Goal: Information Seeking & Learning: Learn about a topic

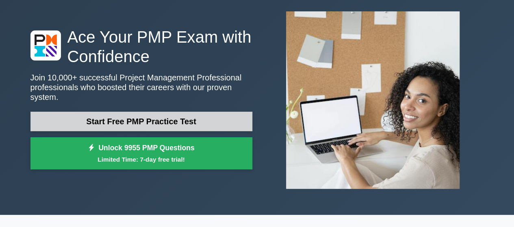
click at [138, 115] on link "Start Free PMP Practice Test" at bounding box center [141, 121] width 222 height 19
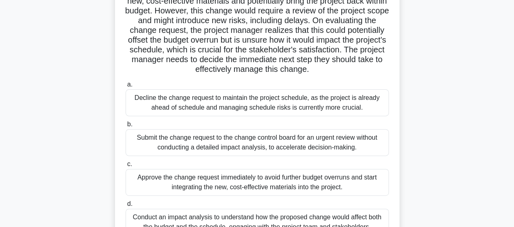
scroll to position [122, 0]
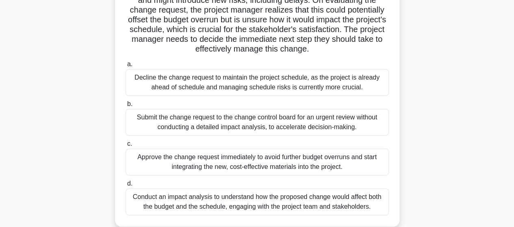
click at [150, 93] on div "Decline the change request to maintain the project schedule, as the project is …" at bounding box center [256, 82] width 263 height 27
click at [125, 67] on input "a. Decline the change request to maintain the project schedule, as the project …" at bounding box center [125, 64] width 0 height 5
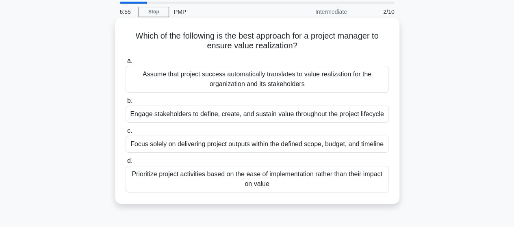
scroll to position [41, 0]
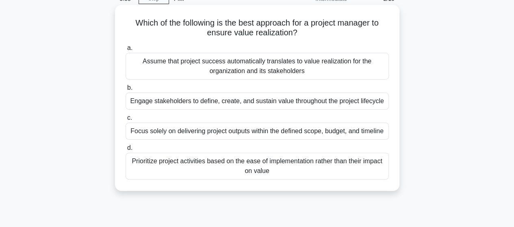
click at [162, 135] on div "Focus solely on delivering project outputs within the defined scope, budget, an…" at bounding box center [256, 131] width 263 height 17
click at [125, 121] on input "c. Focus solely on delivering project outputs within the defined scope, budget,…" at bounding box center [125, 117] width 0 height 5
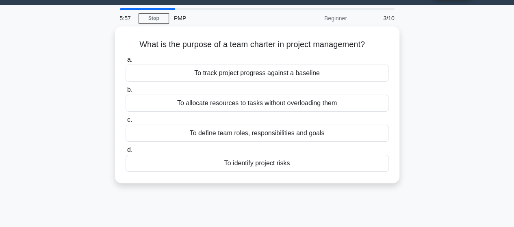
scroll to position [0, 0]
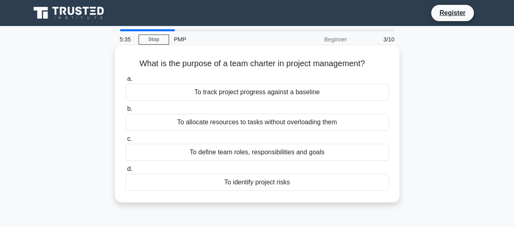
click at [225, 151] on div "To define team roles, responsibilities and goals" at bounding box center [256, 152] width 263 height 17
click at [125, 142] on input "c. To define team roles, responsibilities and goals" at bounding box center [125, 138] width 0 height 5
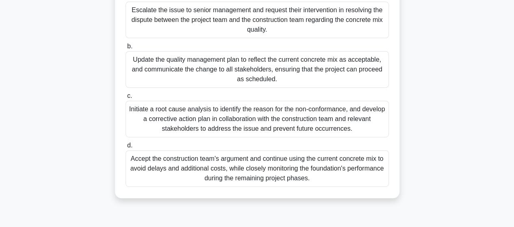
scroll to position [122, 0]
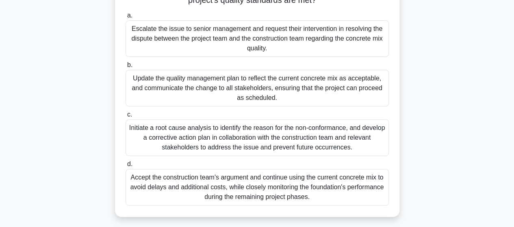
click at [195, 36] on div "Escalate the issue to senior management and request their intervention in resol…" at bounding box center [256, 38] width 263 height 37
click at [125, 18] on input "a. Escalate the issue to senior management and request their intervention in re…" at bounding box center [125, 15] width 0 height 5
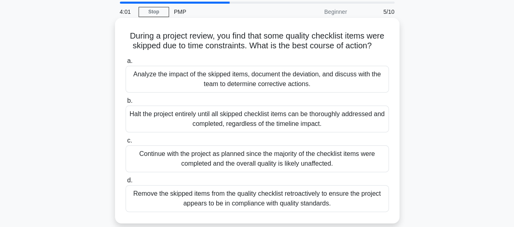
scroll to position [41, 0]
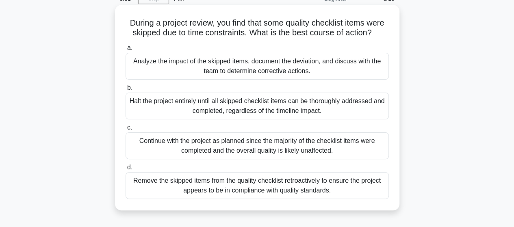
click at [199, 67] on div "Analyze the impact of the skipped items, document the deviation, and discuss wi…" at bounding box center [256, 66] width 263 height 27
click at [125, 51] on input "a. Analyze the impact of the skipped items, document the deviation, and discuss…" at bounding box center [125, 47] width 0 height 5
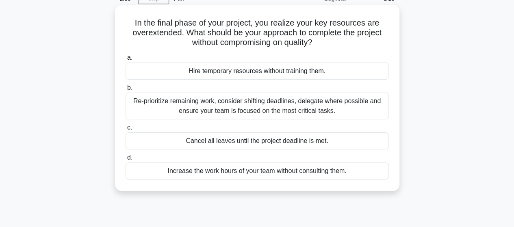
click at [191, 106] on div "Re-prioritize remaining work, consider shifting deadlines, delegate where possi…" at bounding box center [256, 106] width 263 height 27
click at [125, 91] on input "b. Re-prioritize remaining work, consider shifting deadlines, delegate where po…" at bounding box center [125, 87] width 0 height 5
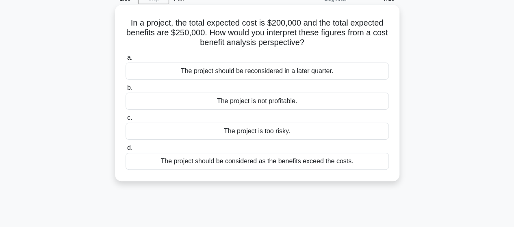
click at [273, 162] on div "The project should be considered as the benefits exceed the costs." at bounding box center [256, 161] width 263 height 17
click at [125, 151] on input "d. The project should be considered as the benefits exceed the costs." at bounding box center [125, 147] width 0 height 5
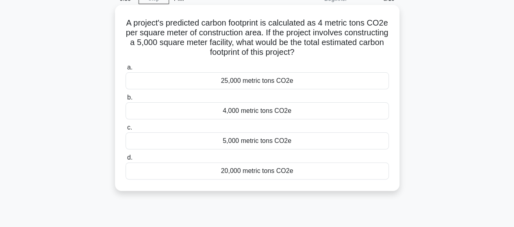
click at [256, 172] on div "20,000 metric tons CO2e" at bounding box center [256, 170] width 263 height 17
click at [125, 160] on input "d. 20,000 metric tons CO2e" at bounding box center [125, 157] width 0 height 5
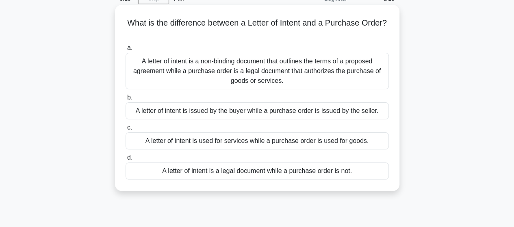
click at [210, 109] on div "A letter of intent is issued by the buyer while a purchase order is issued by t…" at bounding box center [256, 110] width 263 height 17
click at [125, 100] on input "b. A letter of intent is issued by the buyer while a purchase order is issued b…" at bounding box center [125, 97] width 0 height 5
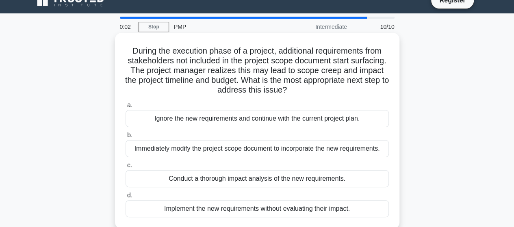
scroll to position [0, 0]
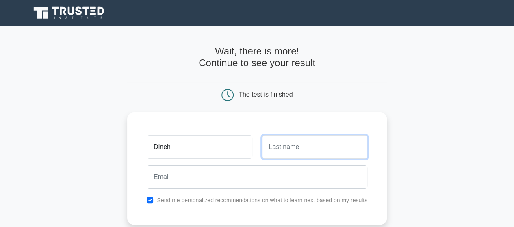
click at [283, 147] on input "text" at bounding box center [314, 147] width 105 height 24
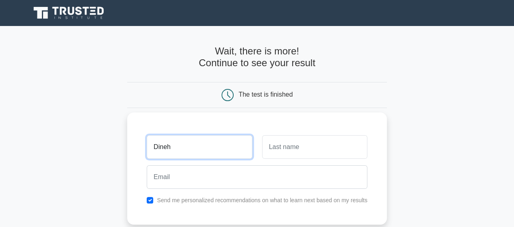
drag, startPoint x: 168, startPoint y: 147, endPoint x: 188, endPoint y: 150, distance: 19.8
click at [169, 147] on input "Dineh" at bounding box center [199, 147] width 105 height 24
type input "Dinesh"
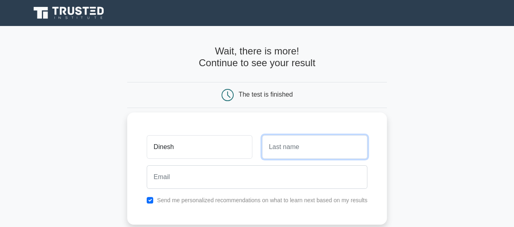
click at [279, 147] on input "text" at bounding box center [314, 147] width 105 height 24
type input "Sutar"
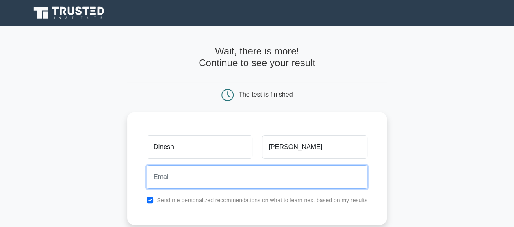
click at [195, 173] on input "email" at bounding box center [257, 177] width 221 height 24
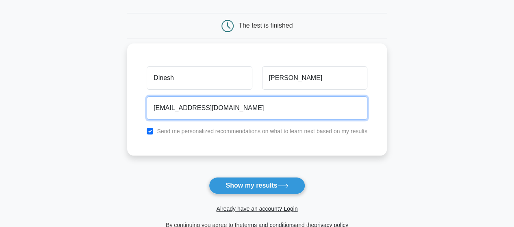
scroll to position [81, 0]
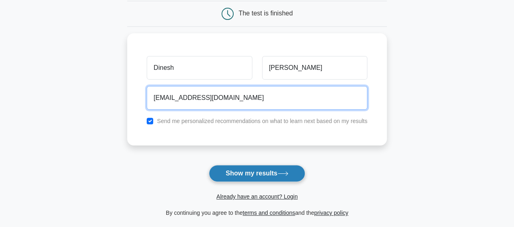
type input "dinesh.sutar1975@gmail.com"
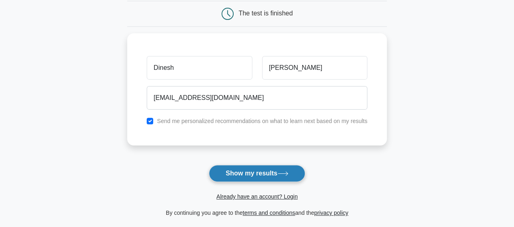
click at [258, 177] on button "Show my results" at bounding box center [257, 173] width 96 height 17
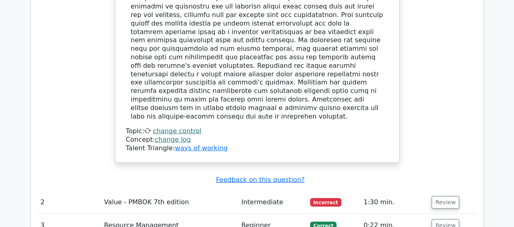
scroll to position [1178, 0]
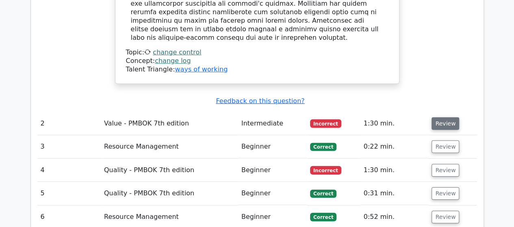
drag, startPoint x: 442, startPoint y: 48, endPoint x: 442, endPoint y: 43, distance: 5.3
click at [442, 117] on button "Review" at bounding box center [445, 123] width 28 height 13
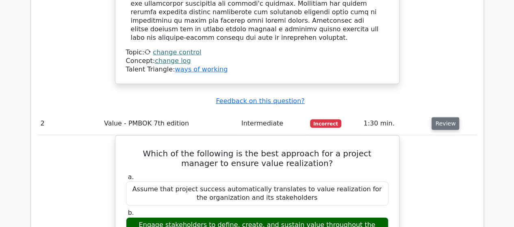
click at [438, 117] on button "Review" at bounding box center [445, 123] width 28 height 13
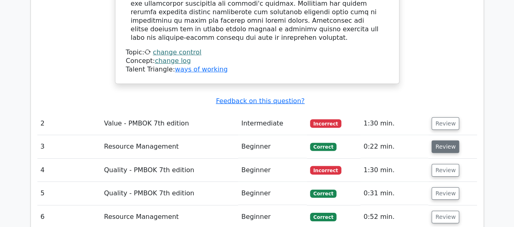
click at [449, 141] on button "Review" at bounding box center [445, 147] width 28 height 13
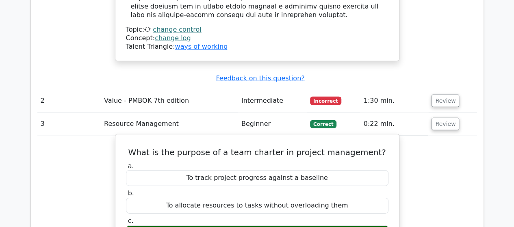
scroll to position [1218, 0]
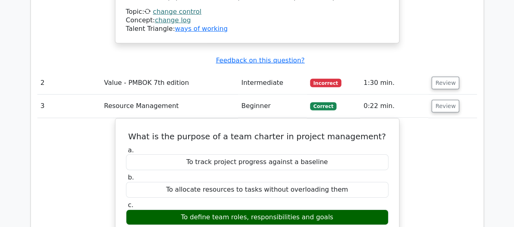
click at [445, 100] on button "Review" at bounding box center [445, 106] width 28 height 13
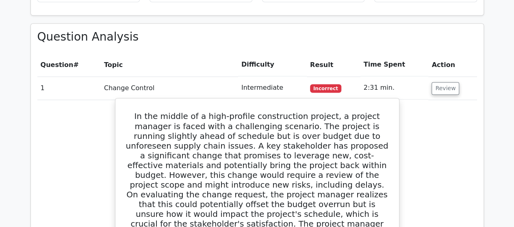
scroll to position [569, 0]
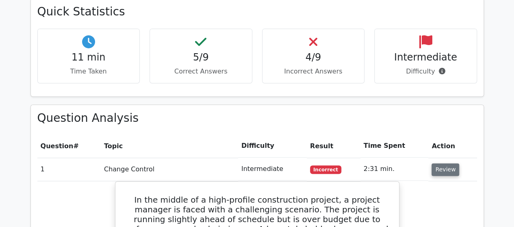
click at [447, 163] on button "Review" at bounding box center [445, 169] width 28 height 13
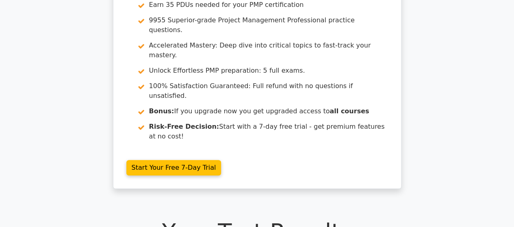
scroll to position [0, 0]
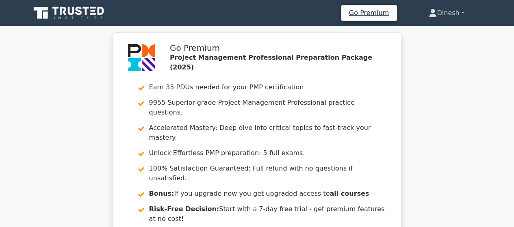
click at [462, 11] on link "Dinesh" at bounding box center [446, 13] width 74 height 16
click at [434, 106] on div "Go Premium Project Management Professional Preparation Package (2025) Earn 35 P…" at bounding box center [257, 156] width 514 height 249
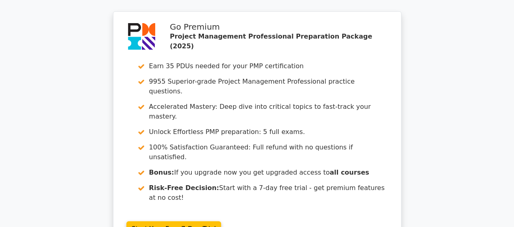
scroll to position [1015, 0]
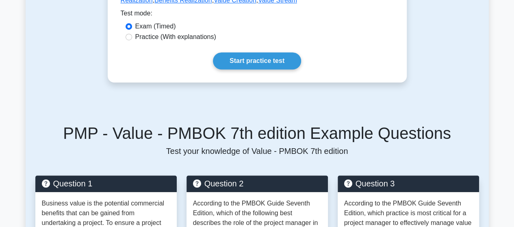
scroll to position [284, 0]
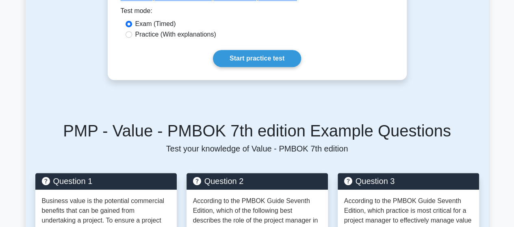
click at [132, 35] on div "Practice (With explanations)" at bounding box center [256, 35] width 263 height 10
click at [128, 34] on input "Practice (With explanations)" at bounding box center [128, 34] width 6 height 6
radio input "true"
click at [129, 23] on input "Exam (Timed)" at bounding box center [128, 24] width 6 height 6
radio input "true"
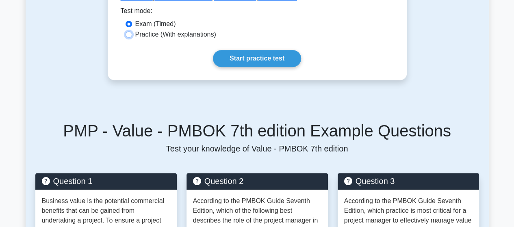
click at [127, 34] on input "Practice (With explanations)" at bounding box center [128, 34] width 6 height 6
radio input "true"
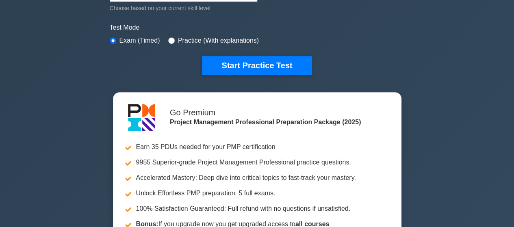
scroll to position [203, 0]
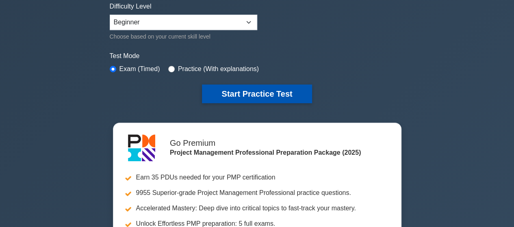
click at [268, 88] on button "Start Practice Test" at bounding box center [257, 93] width 110 height 19
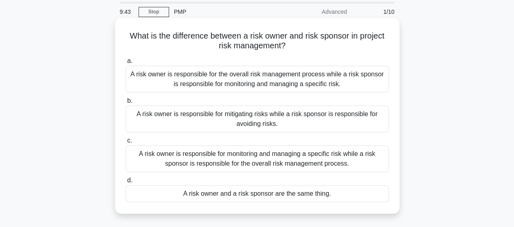
scroll to position [41, 0]
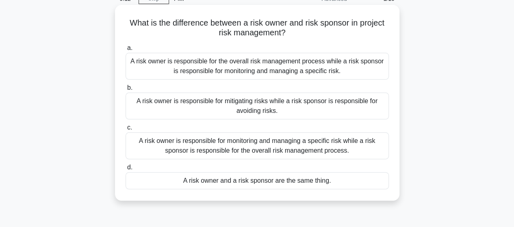
click at [201, 144] on div "A risk owner is responsible for monitoring and managing a specific risk while a…" at bounding box center [256, 145] width 263 height 27
click at [125, 130] on input "c. A risk owner is responsible for monitoring and managing a specific risk whil…" at bounding box center [125, 127] width 0 height 5
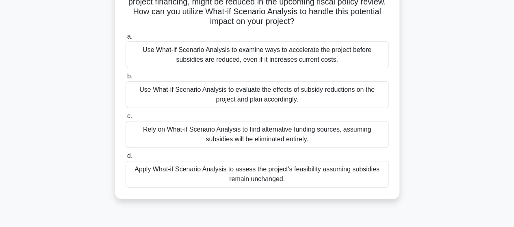
scroll to position [122, 0]
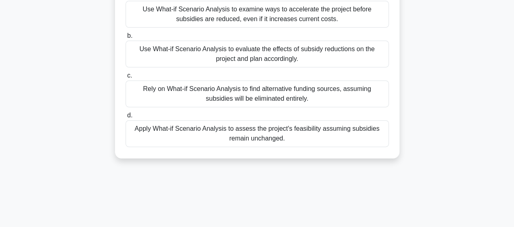
click at [228, 53] on div "Use What-if Scenario Analysis to evaluate the effects of subsidy reductions on …" at bounding box center [256, 54] width 263 height 27
click at [125, 39] on input "b. Use What-if Scenario Analysis to evaluate the effects of subsidy reductions …" at bounding box center [125, 35] width 0 height 5
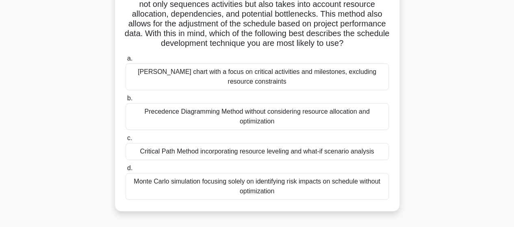
scroll to position [162, 0]
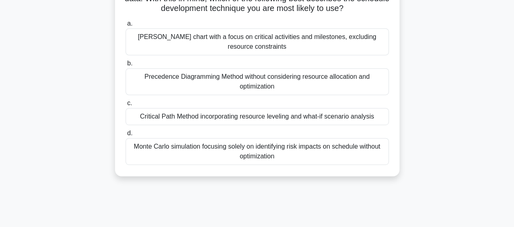
click at [343, 162] on div "Monte Carlo simulation focusing solely on identifying risk impacts on schedule …" at bounding box center [256, 151] width 263 height 27
click at [125, 136] on input "d. Monte Carlo simulation focusing solely on identifying risk impacts on schedu…" at bounding box center [125, 133] width 0 height 5
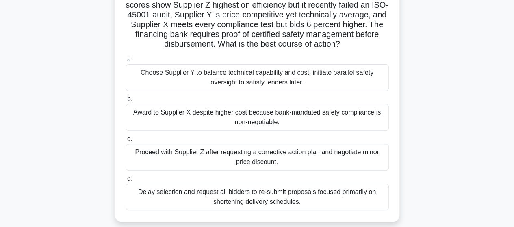
scroll to position [81, 0]
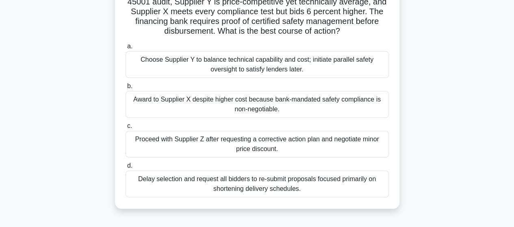
click at [266, 103] on div "Award to Supplier X despite higher cost because bank-mandated safety compliance…" at bounding box center [256, 104] width 263 height 27
click at [125, 89] on input "b. Award to Supplier X despite higher cost because bank-mandated safety complia…" at bounding box center [125, 86] width 0 height 5
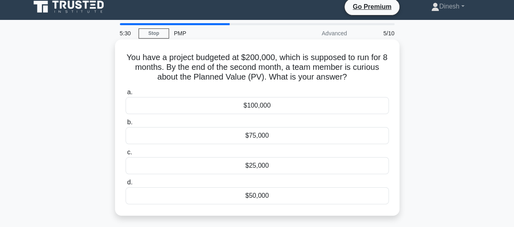
scroll to position [0, 0]
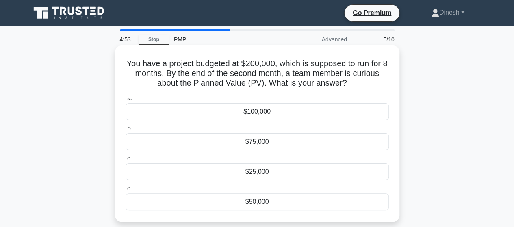
click at [253, 201] on div "$50,000" at bounding box center [256, 201] width 263 height 17
click at [125, 191] on input "d. $50,000" at bounding box center [125, 188] width 0 height 5
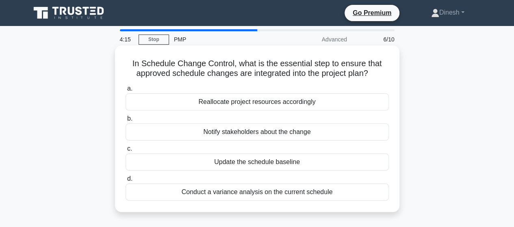
click at [253, 162] on div "Update the schedule baseline" at bounding box center [256, 161] width 263 height 17
click at [125, 151] on input "c. Update the schedule baseline" at bounding box center [125, 148] width 0 height 5
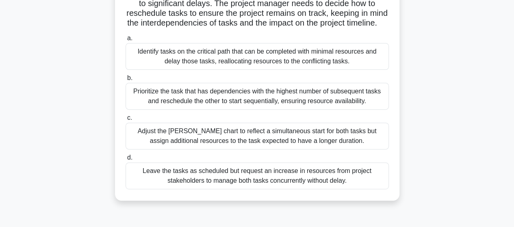
scroll to position [122, 0]
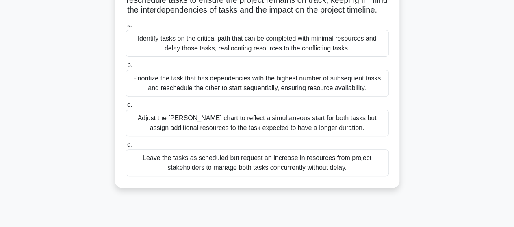
click at [237, 54] on div "Identify tasks on the critical path that can be completed with minimal resource…" at bounding box center [256, 43] width 263 height 27
click at [125, 28] on input "a. Identify tasks on the critical path that can be completed with minimal resou…" at bounding box center [125, 25] width 0 height 5
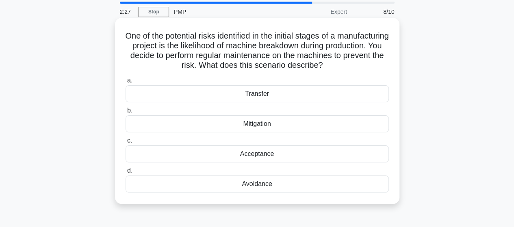
scroll to position [41, 0]
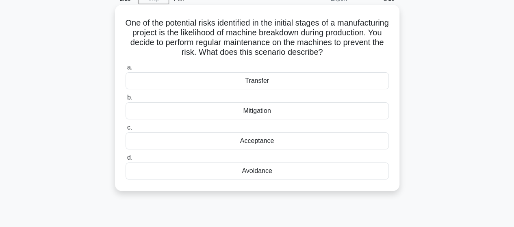
click at [253, 110] on div "Mitigation" at bounding box center [256, 110] width 263 height 17
click at [125, 100] on input "b. Mitigation" at bounding box center [125, 97] width 0 height 5
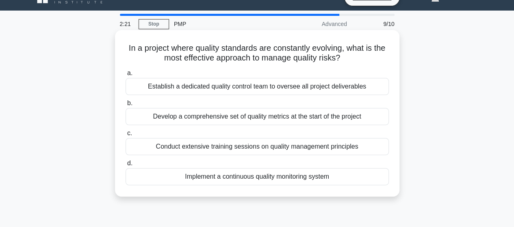
scroll to position [0, 0]
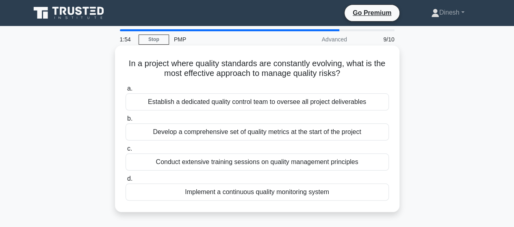
click at [240, 191] on div "Implement a continuous quality monitoring system" at bounding box center [256, 192] width 263 height 17
click at [125, 182] on input "d. Implement a continuous quality monitoring system" at bounding box center [125, 178] width 0 height 5
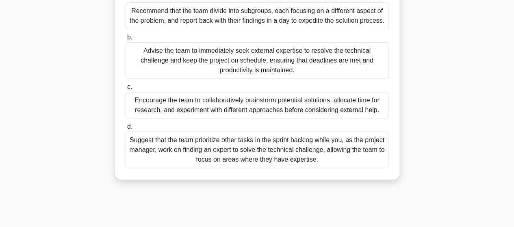
scroll to position [162, 0]
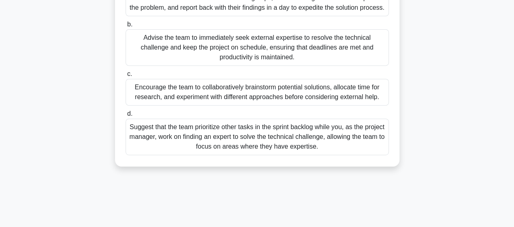
click at [222, 143] on div "Suggest that the team prioritize other tasks in the sprint backlog while you, a…" at bounding box center [256, 137] width 263 height 37
click at [125, 117] on input "d. Suggest that the team prioritize other tasks in the sprint backlog while you…" at bounding box center [125, 113] width 0 height 5
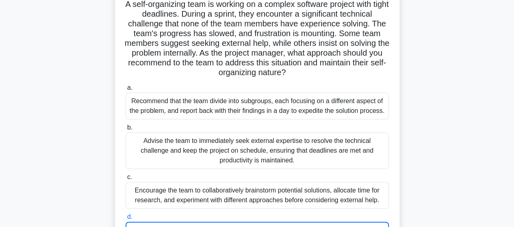
scroll to position [41, 0]
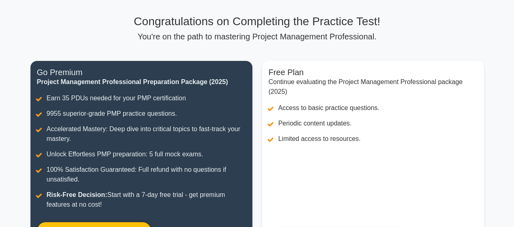
scroll to position [91, 0]
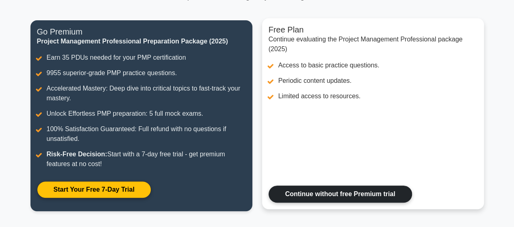
click at [323, 194] on link "Continue without free Premium trial" at bounding box center [339, 194] width 143 height 17
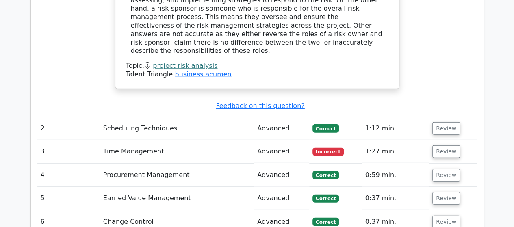
scroll to position [1056, 0]
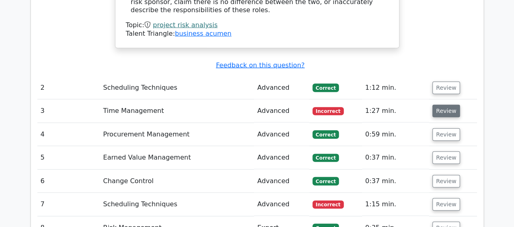
click at [443, 105] on button "Review" at bounding box center [446, 111] width 28 height 13
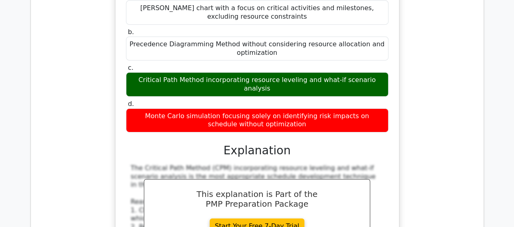
scroll to position [1340, 0]
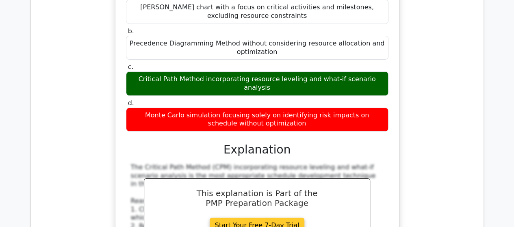
click at [262, 218] on link "Start Your Free 7-Day Trial" at bounding box center [257, 225] width 95 height 15
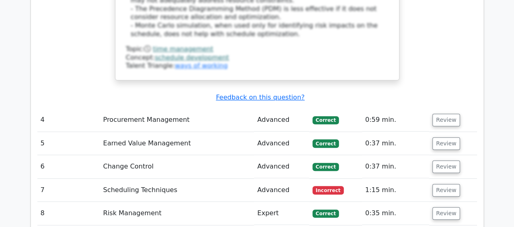
scroll to position [1624, 0]
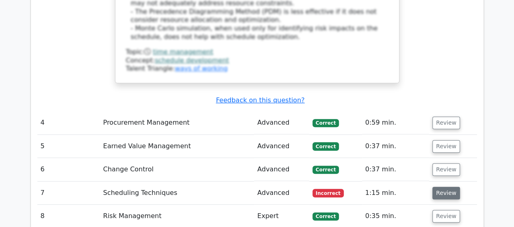
click at [442, 187] on button "Review" at bounding box center [446, 193] width 28 height 13
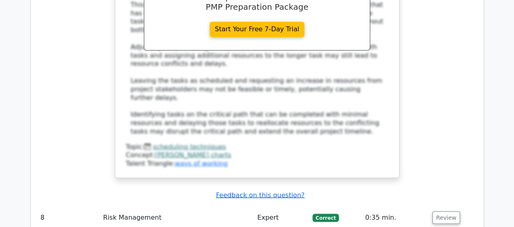
scroll to position [2152, 0]
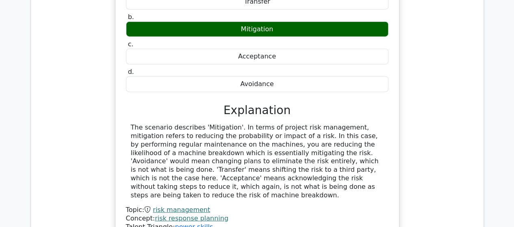
scroll to position [2477, 0]
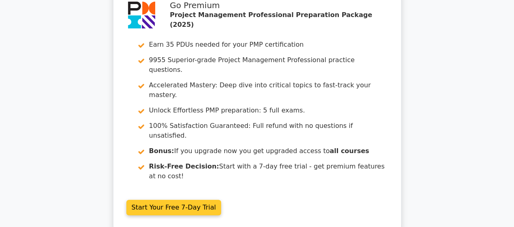
scroll to position [0, 0]
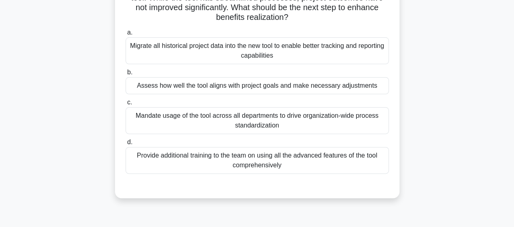
scroll to position [81, 0]
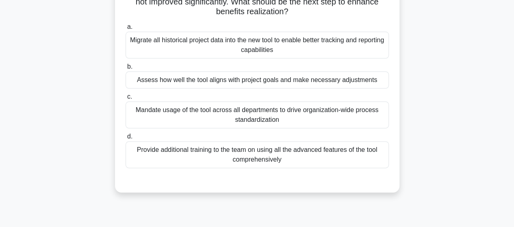
click at [190, 153] on div "Provide additional training to the team on using all the advanced features of t…" at bounding box center [256, 154] width 263 height 27
click at [125, 139] on input "d. Provide additional training to the team on using all the advanced features o…" at bounding box center [125, 136] width 0 height 5
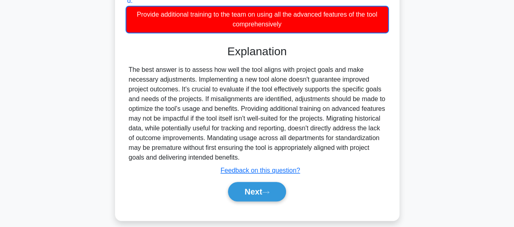
scroll to position [225, 0]
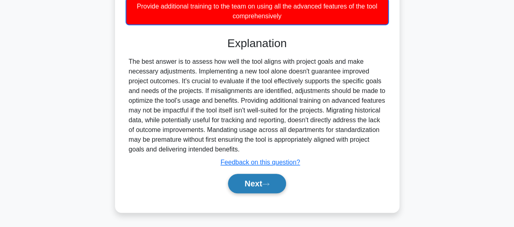
click at [249, 182] on button "Next" at bounding box center [257, 183] width 58 height 19
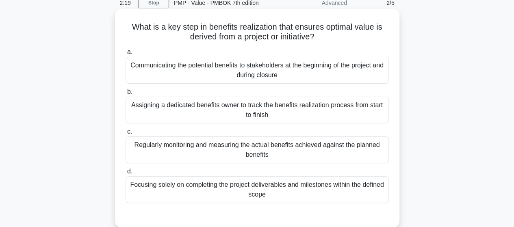
scroll to position [49, 0]
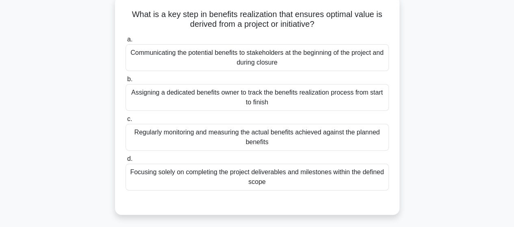
click at [228, 60] on div "Communicating the potential benefits to stakeholders at the beginning of the pr…" at bounding box center [256, 57] width 263 height 27
click at [125, 42] on input "a. Communicating the potential benefits to stakeholders at the beginning of the…" at bounding box center [125, 39] width 0 height 5
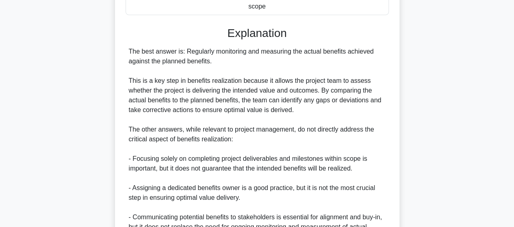
scroll to position [284, 0]
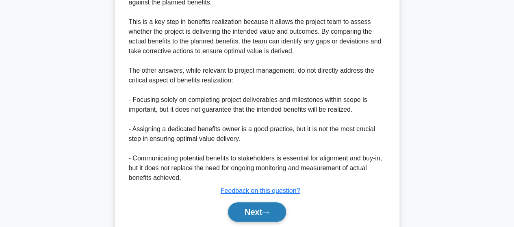
click at [254, 214] on button "Next" at bounding box center [257, 211] width 58 height 19
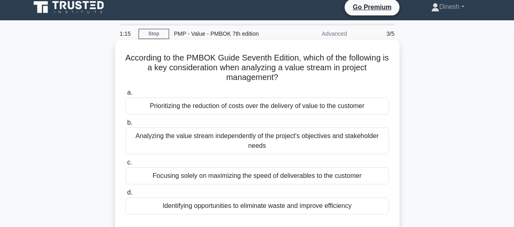
scroll to position [41, 0]
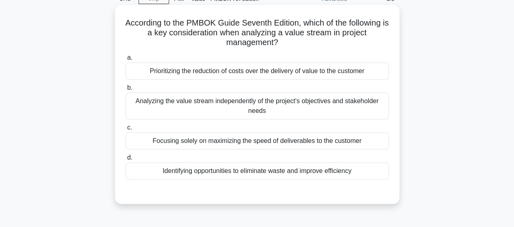
click at [282, 102] on div "Analyzing the value stream independently of the project's objectives and stakeh…" at bounding box center [256, 106] width 263 height 27
click at [125, 91] on input "b. Analyzing the value stream independently of the project's objectives and sta…" at bounding box center [125, 87] width 0 height 5
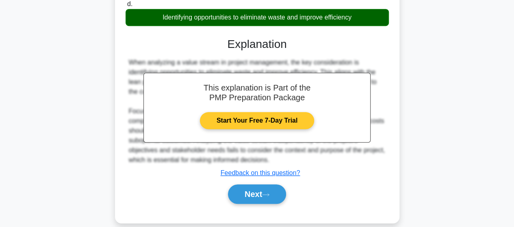
scroll to position [203, 0]
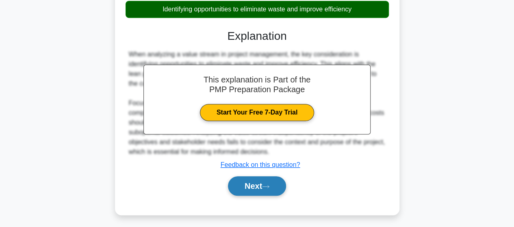
click at [254, 188] on button "Next" at bounding box center [257, 185] width 58 height 19
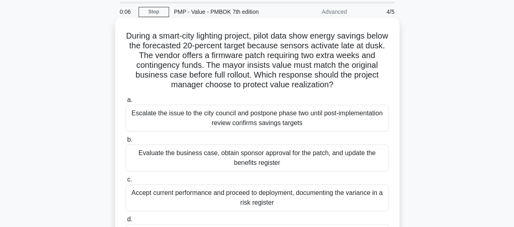
scroll to position [41, 0]
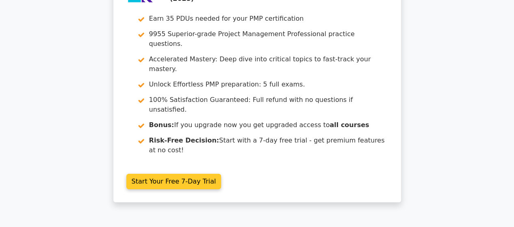
scroll to position [1249, 0]
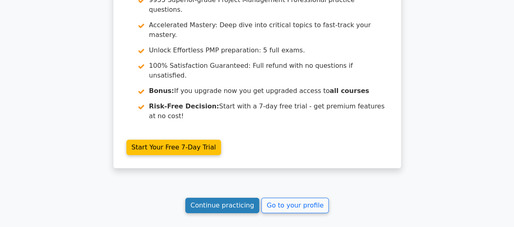
click at [231, 198] on link "Continue practicing" at bounding box center [222, 205] width 74 height 15
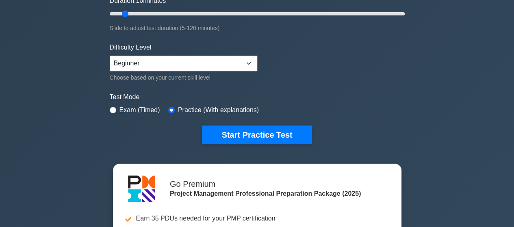
scroll to position [162, 0]
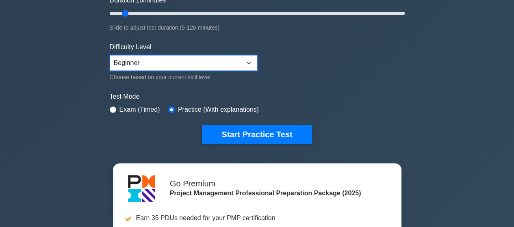
click at [247, 61] on select "Beginner Intermediate Expert" at bounding box center [183, 62] width 147 height 15
click at [246, 61] on select "Beginner Intermediate Expert" at bounding box center [183, 62] width 147 height 15
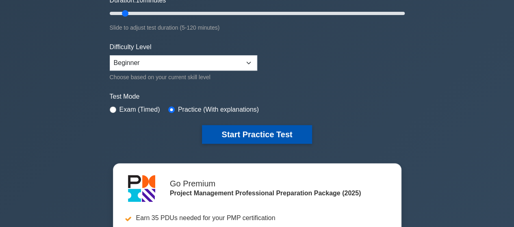
click at [260, 130] on button "Start Practice Test" at bounding box center [257, 134] width 110 height 19
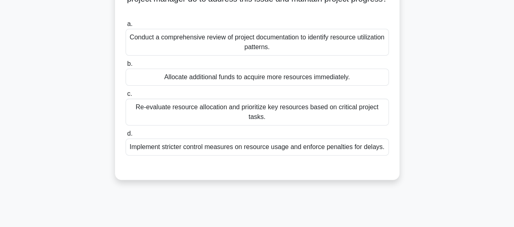
scroll to position [81, 0]
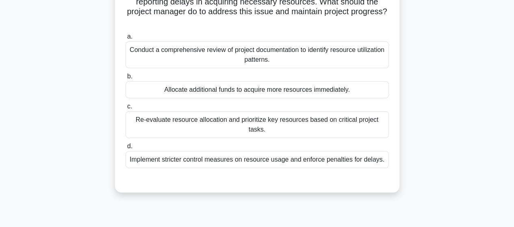
click at [317, 123] on div "Re-evaluate resource allocation and prioritize key resources based on critical …" at bounding box center [256, 124] width 263 height 27
click at [125, 109] on input "c. Re-evaluate resource allocation and prioritize key resources based on critic…" at bounding box center [125, 106] width 0 height 5
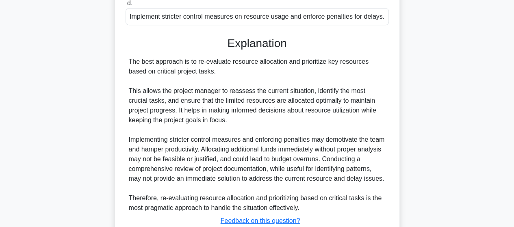
scroll to position [282, 0]
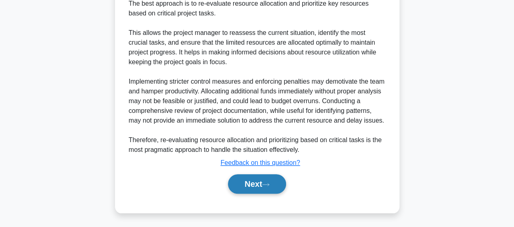
click at [253, 182] on button "Next" at bounding box center [257, 183] width 58 height 19
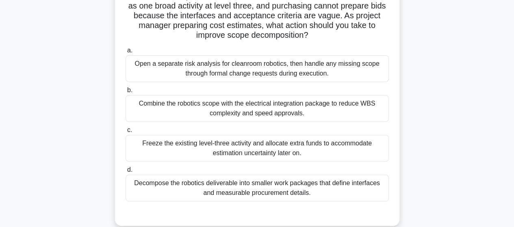
scroll to position [90, 0]
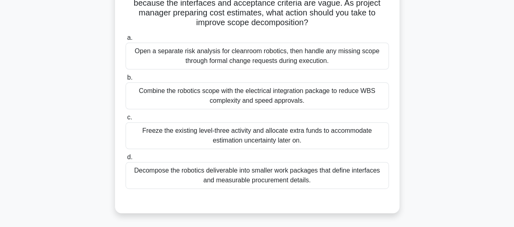
click at [273, 179] on div "Decompose the robotics deliverable into smaller work packages that define inter…" at bounding box center [256, 175] width 263 height 27
click at [125, 160] on input "d. Decompose the robotics deliverable into smaller work packages that define in…" at bounding box center [125, 157] width 0 height 5
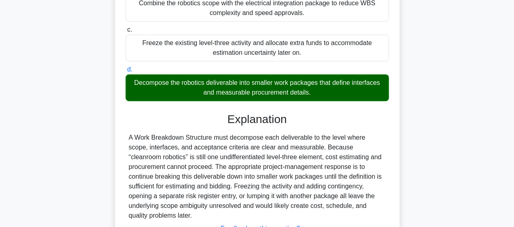
scroll to position [243, 0]
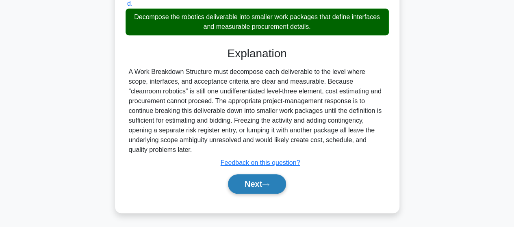
click at [255, 181] on button "Next" at bounding box center [257, 183] width 58 height 19
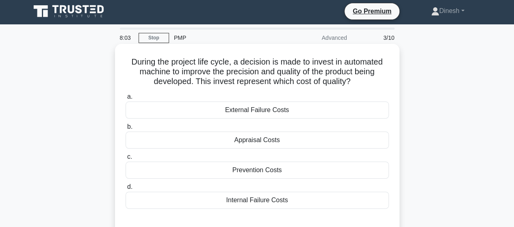
scroll to position [0, 0]
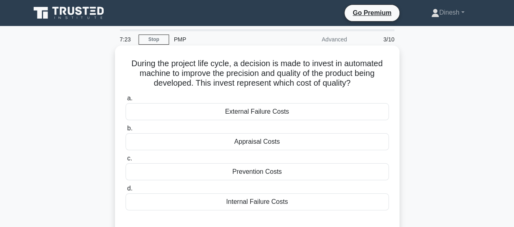
click at [256, 174] on div "Prevention Costs" at bounding box center [256, 171] width 263 height 17
click at [125, 161] on input "c. Prevention Costs" at bounding box center [125, 158] width 0 height 5
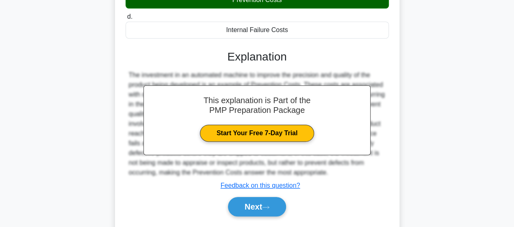
scroll to position [212, 0]
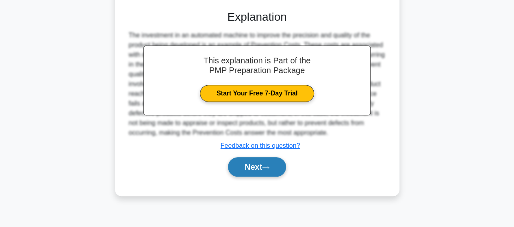
click at [250, 165] on button "Next" at bounding box center [257, 166] width 58 height 19
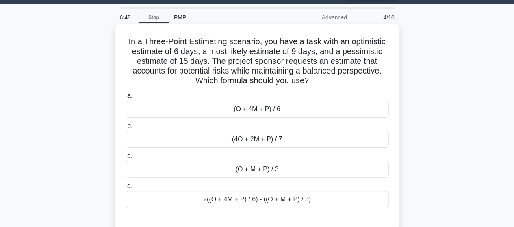
scroll to position [41, 0]
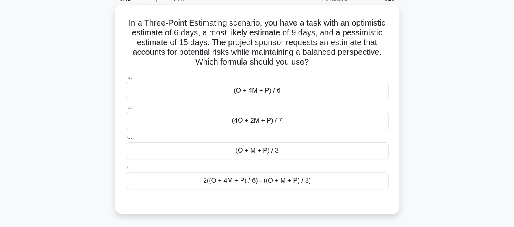
click at [255, 151] on div "(O + M + P) / 3" at bounding box center [256, 150] width 263 height 17
click at [125, 140] on input "c. (O + M + P) / 3" at bounding box center [125, 137] width 0 height 5
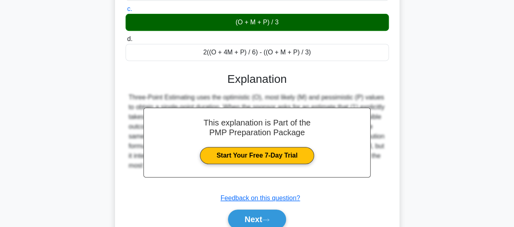
scroll to position [212, 0]
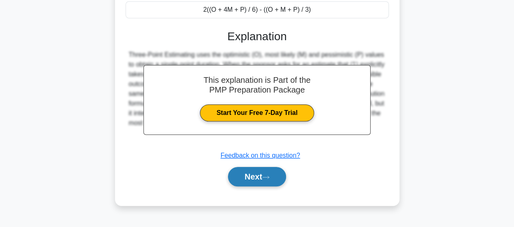
click at [249, 173] on button "Next" at bounding box center [257, 176] width 58 height 19
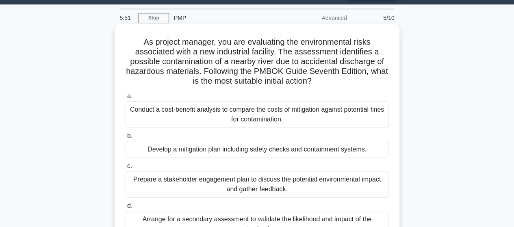
scroll to position [9, 0]
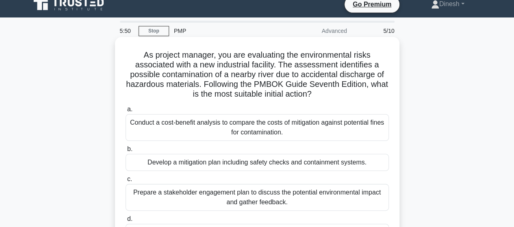
click at [202, 124] on div "Conduct a cost-benefit analysis to compare the costs of mitigation against pote…" at bounding box center [256, 127] width 263 height 27
click at [125, 112] on input "a. Conduct a cost-benefit analysis to compare the costs of mitigation against p…" at bounding box center [125, 109] width 0 height 5
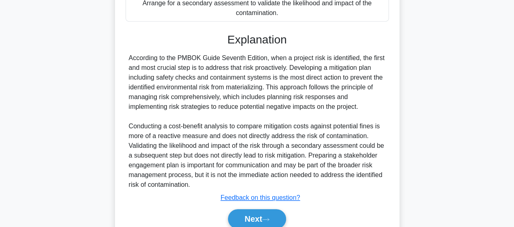
scroll to position [252, 0]
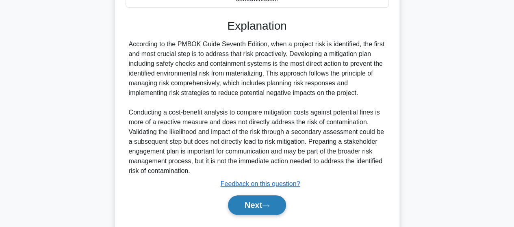
click at [249, 203] on button "Next" at bounding box center [257, 204] width 58 height 19
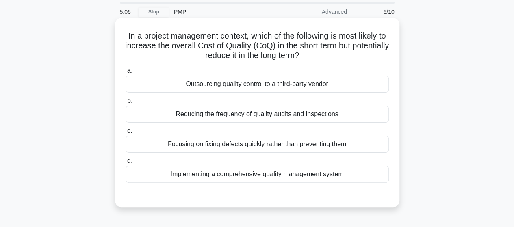
scroll to position [41, 0]
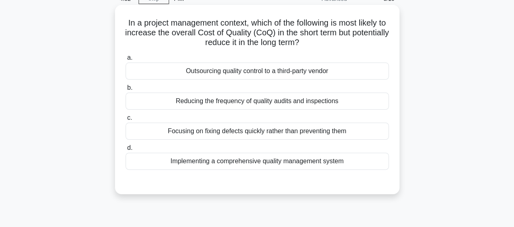
click at [257, 163] on div "Implementing a comprehensive quality management system" at bounding box center [256, 161] width 263 height 17
click at [125, 151] on input "d. Implementing a comprehensive quality management system" at bounding box center [125, 147] width 0 height 5
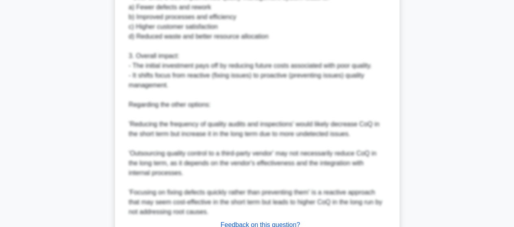
scroll to position [399, 0]
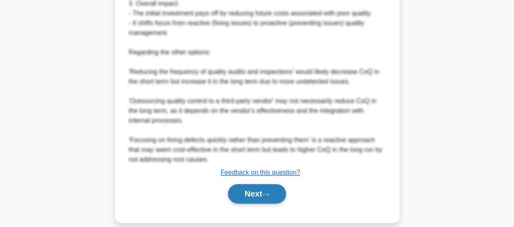
click at [253, 184] on button "Next" at bounding box center [257, 193] width 58 height 19
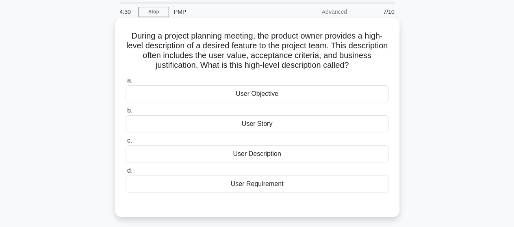
scroll to position [41, 0]
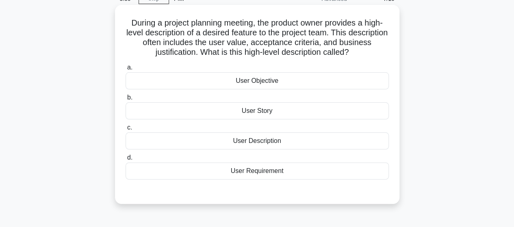
click at [259, 81] on div "User Objective" at bounding box center [256, 80] width 263 height 17
click at [125, 70] on input "a. User Objective" at bounding box center [125, 67] width 0 height 5
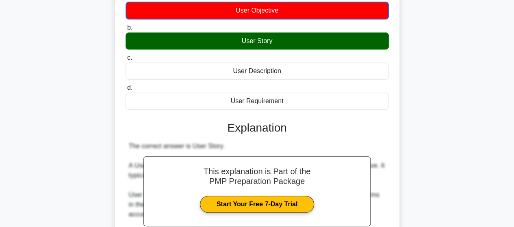
scroll to position [203, 0]
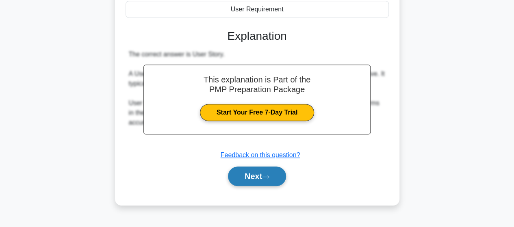
click at [252, 175] on button "Next" at bounding box center [257, 175] width 58 height 19
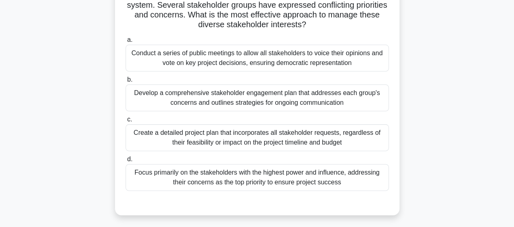
scroll to position [81, 0]
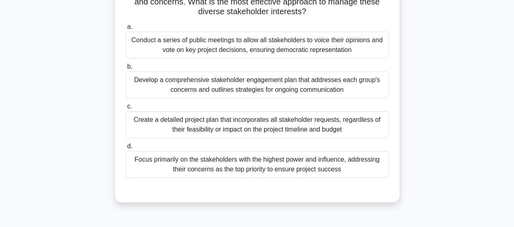
click at [233, 83] on div "Develop a comprehensive stakeholder engagement plan that addresses each group's…" at bounding box center [256, 84] width 263 height 27
click at [125, 69] on input "b. Develop a comprehensive stakeholder engagement plan that addresses each grou…" at bounding box center [125, 66] width 0 height 5
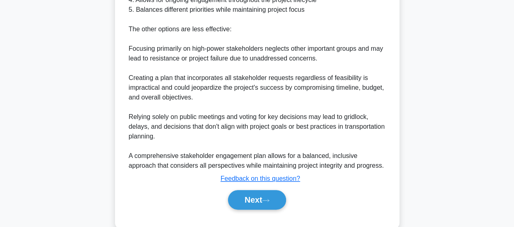
scroll to position [399, 0]
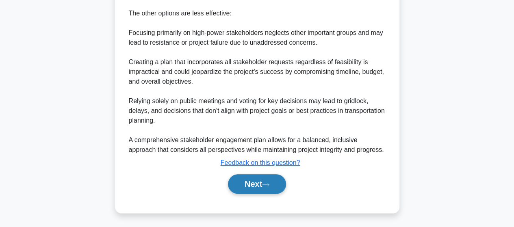
click at [249, 182] on button "Next" at bounding box center [257, 183] width 58 height 19
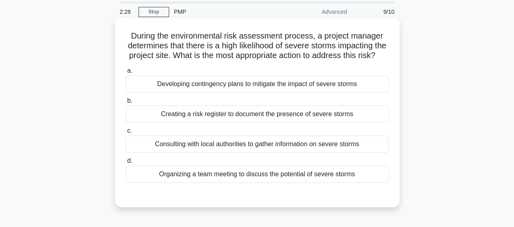
scroll to position [41, 0]
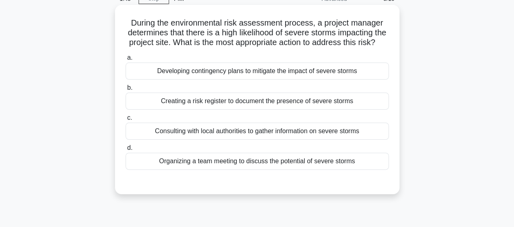
click at [273, 140] on div "Consulting with local authorities to gather information on severe storms" at bounding box center [256, 131] width 263 height 17
click at [125, 121] on input "c. Consulting with local authorities to gather information on severe storms" at bounding box center [125, 117] width 0 height 5
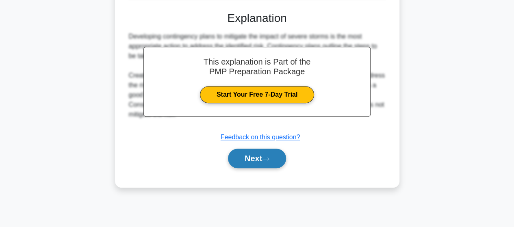
scroll to position [212, 0]
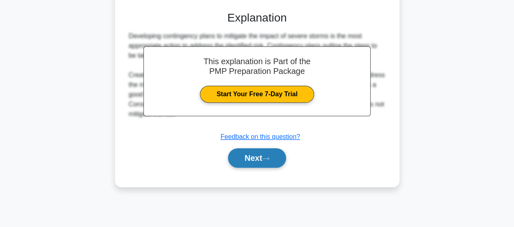
click at [253, 164] on button "Next" at bounding box center [257, 157] width 58 height 19
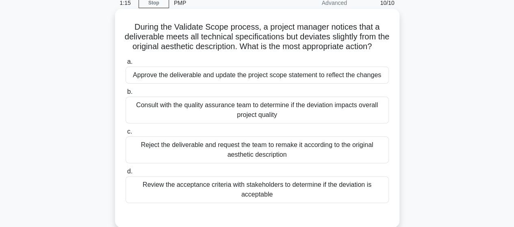
scroll to position [49, 0]
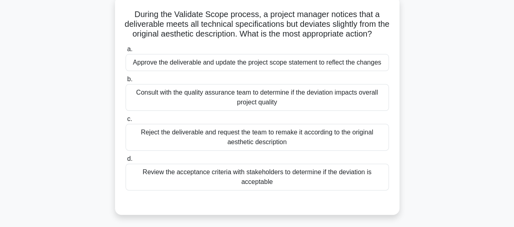
click at [207, 71] on div "Approve the deliverable and update the project scope statement to reflect the c…" at bounding box center [256, 62] width 263 height 17
click at [125, 52] on input "a. Approve the deliverable and update the project scope statement to reflect th…" at bounding box center [125, 49] width 0 height 5
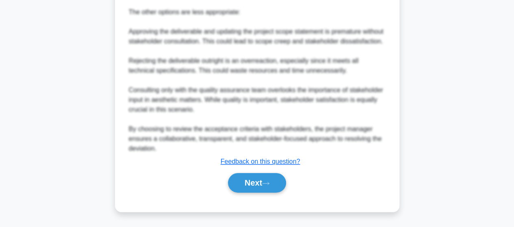
scroll to position [420, 0]
click at [255, 180] on button "Next" at bounding box center [257, 182] width 58 height 19
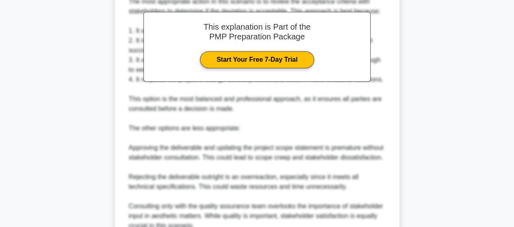
scroll to position [257, 0]
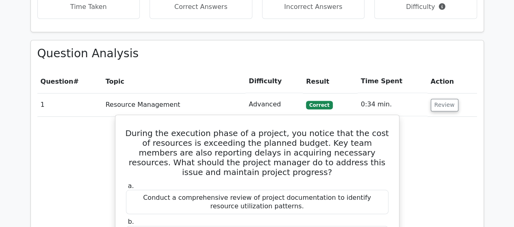
scroll to position [609, 0]
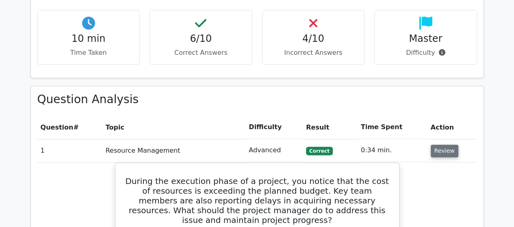
click at [443, 145] on button "Review" at bounding box center [444, 151] width 28 height 13
